Goal: Information Seeking & Learning: Learn about a topic

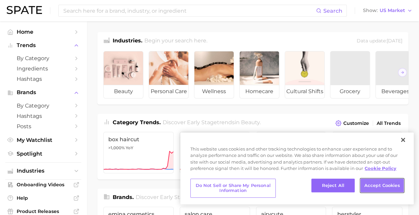
click at [381, 187] on button "Accept Cookies" at bounding box center [381, 185] width 43 height 14
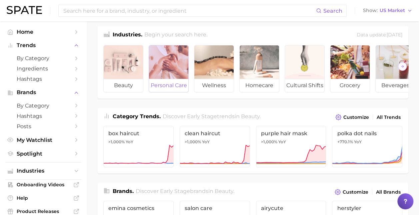
click at [164, 68] on div at bounding box center [168, 61] width 39 height 33
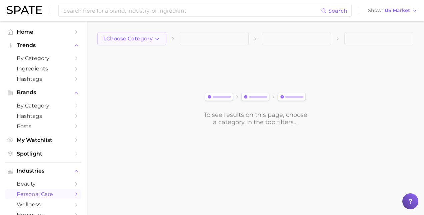
click at [154, 37] on icon "button" at bounding box center [157, 38] width 7 height 7
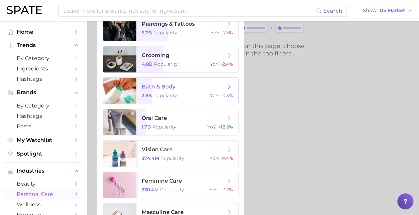
scroll to position [89, 0]
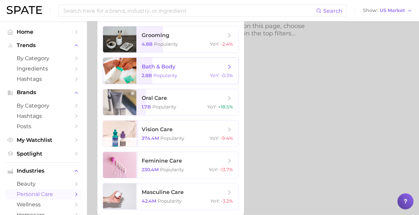
click at [166, 73] on span "Popularity" at bounding box center [165, 75] width 24 height 6
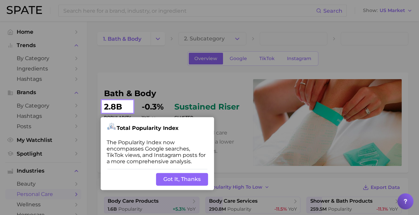
click at [175, 174] on button "Got It, Thanks" at bounding box center [182, 179] width 52 height 13
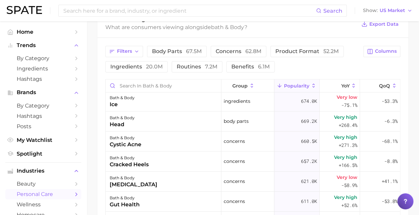
scroll to position [1122, 0]
